Goal: Transaction & Acquisition: Purchase product/service

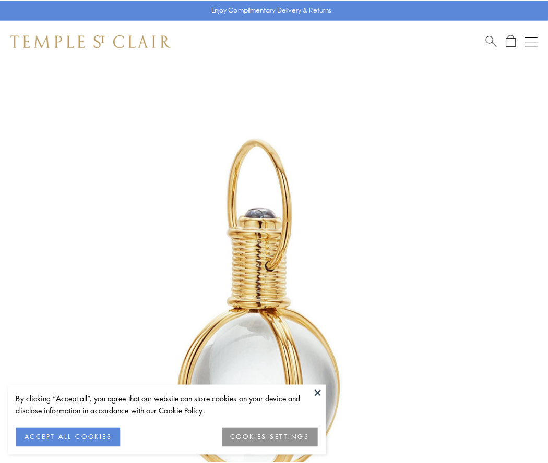
scroll to position [272, 0]
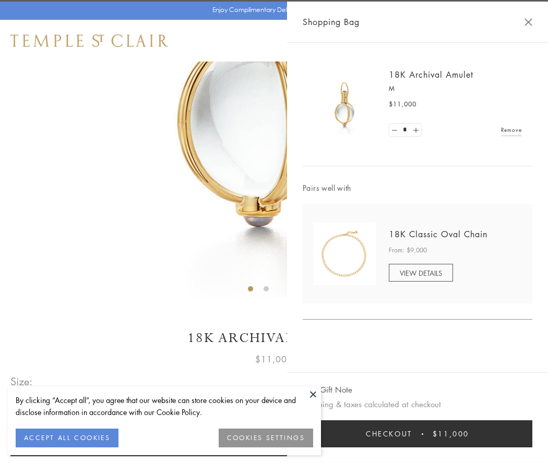
click at [417, 434] on button "Checkout $11,000" at bounding box center [418, 433] width 230 height 27
